Goal: Information Seeking & Learning: Learn about a topic

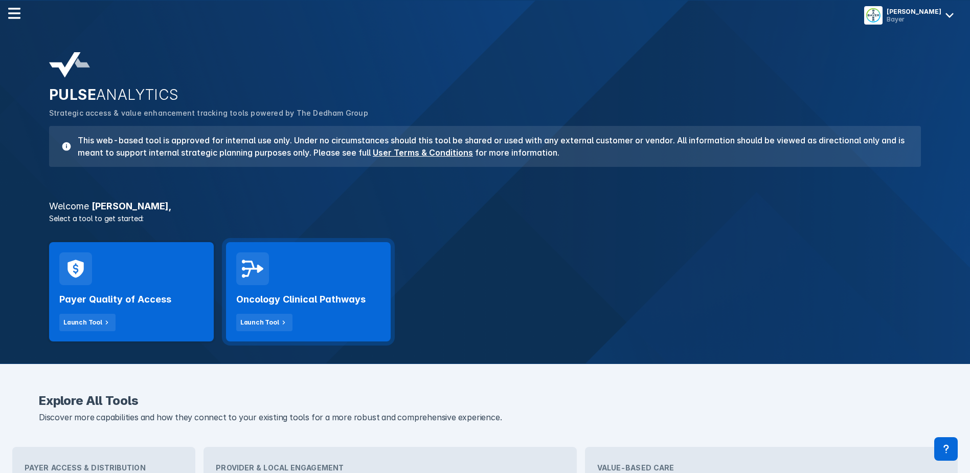
click at [295, 302] on h2 "Oncology Clinical Pathways" at bounding box center [300, 299] width 129 height 12
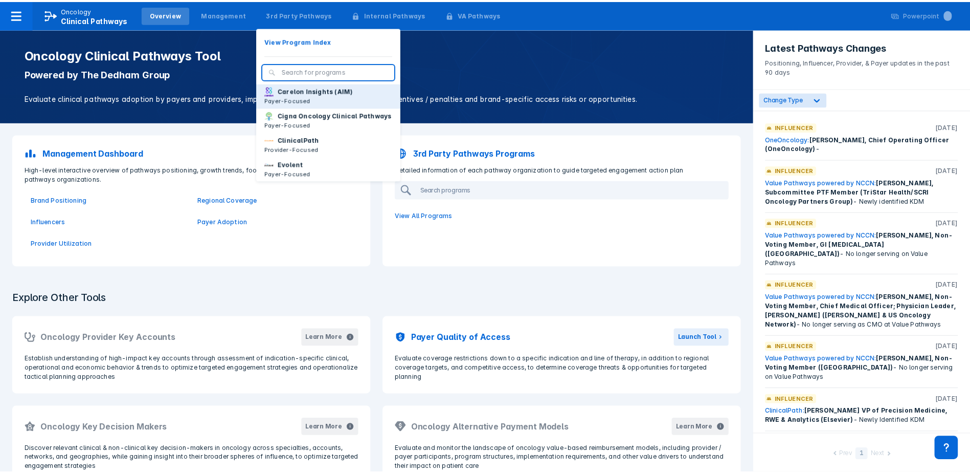
scroll to position [51, 0]
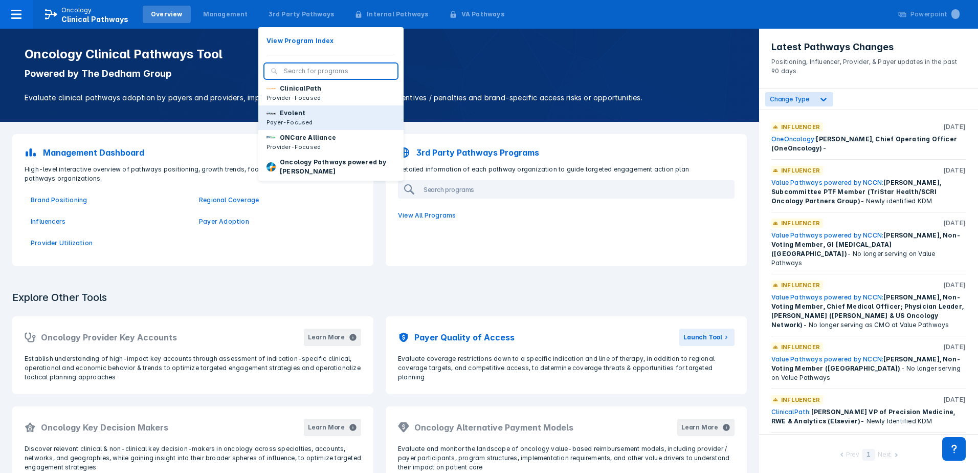
click at [278, 127] on p "Payer-Focused" at bounding box center [289, 122] width 47 height 9
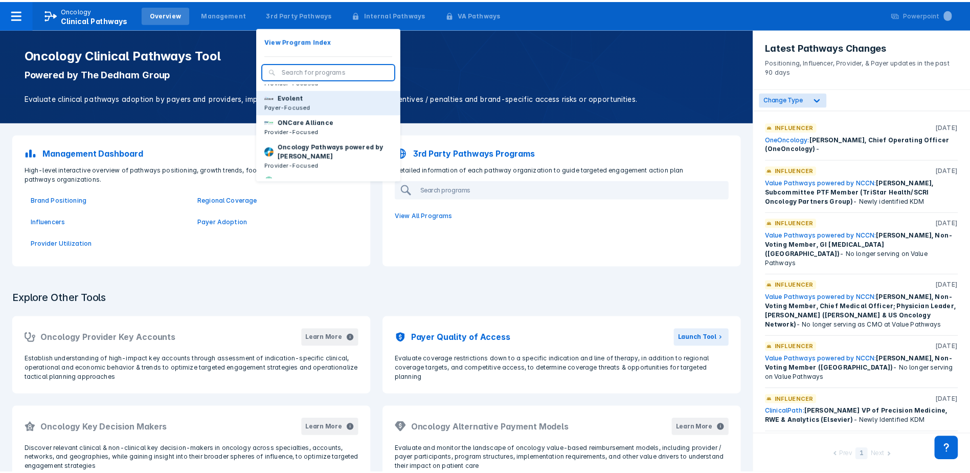
scroll to position [51, 0]
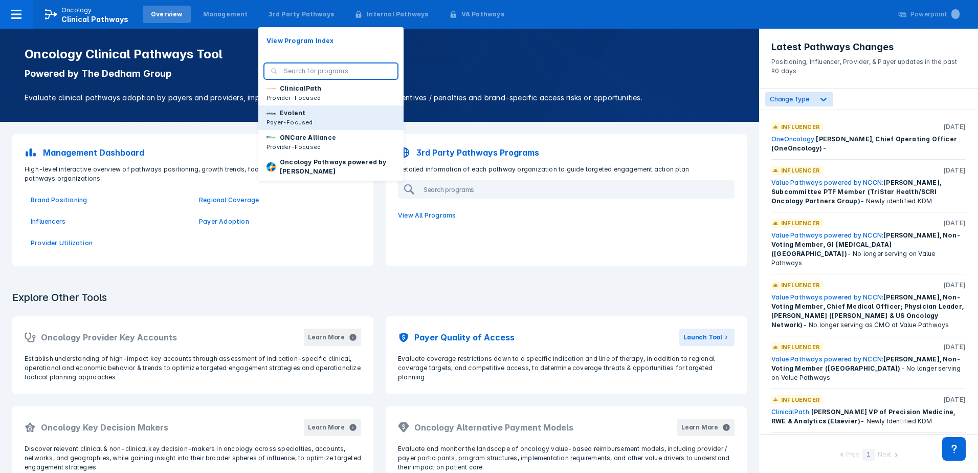
click at [289, 118] on p "Evolent" at bounding box center [293, 112] width 26 height 9
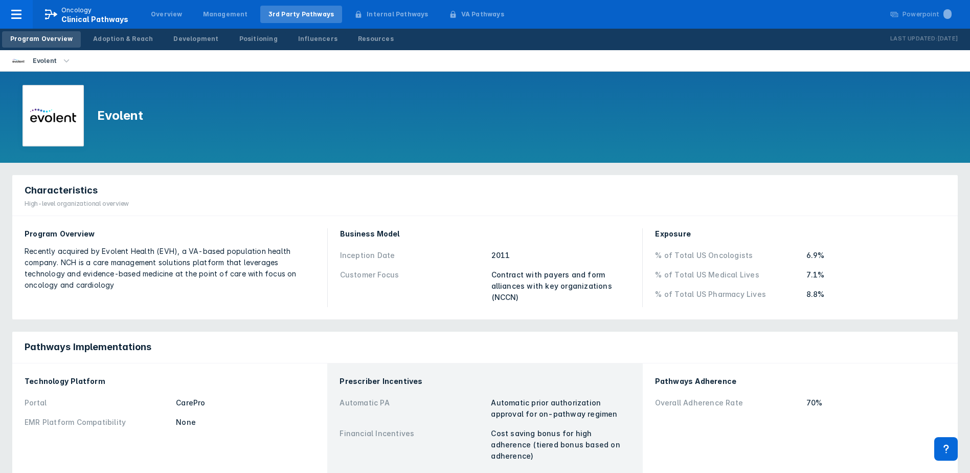
scroll to position [51, 0]
